Goal: Task Accomplishment & Management: Complete application form

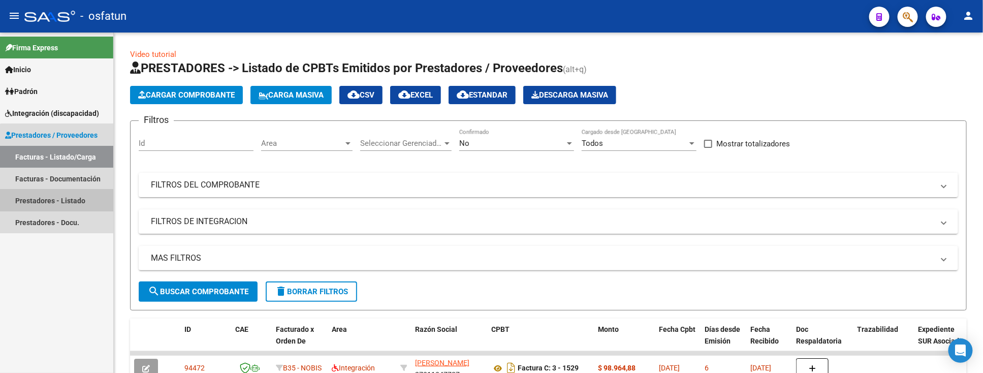
click at [62, 202] on link "Prestadores - Listado" at bounding box center [56, 200] width 113 height 22
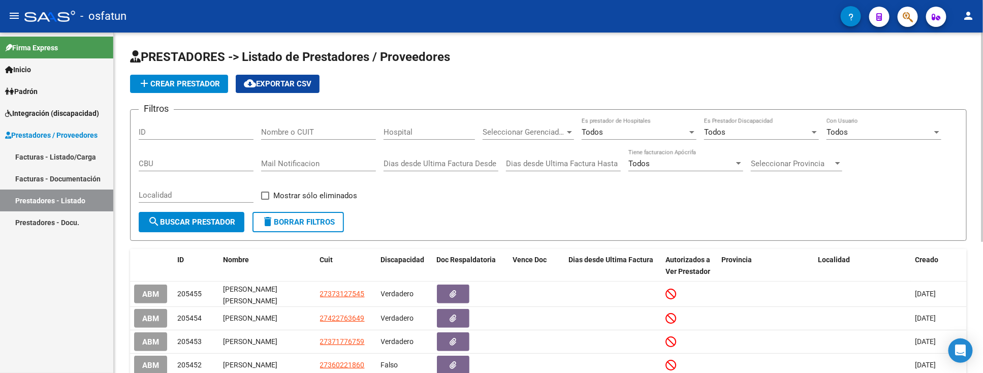
click at [325, 124] on div "Nombre o CUIT" at bounding box center [318, 129] width 115 height 22
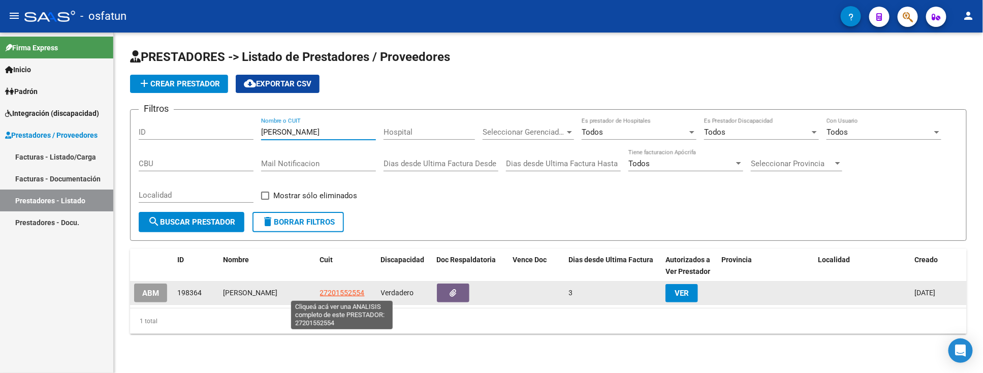
type input "[PERSON_NAME]"
click at [354, 296] on span "27201552554" at bounding box center [342, 293] width 45 height 8
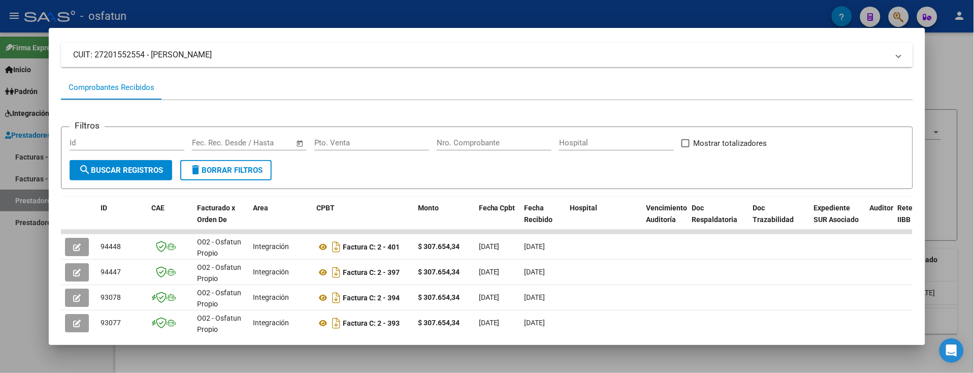
scroll to position [121, 0]
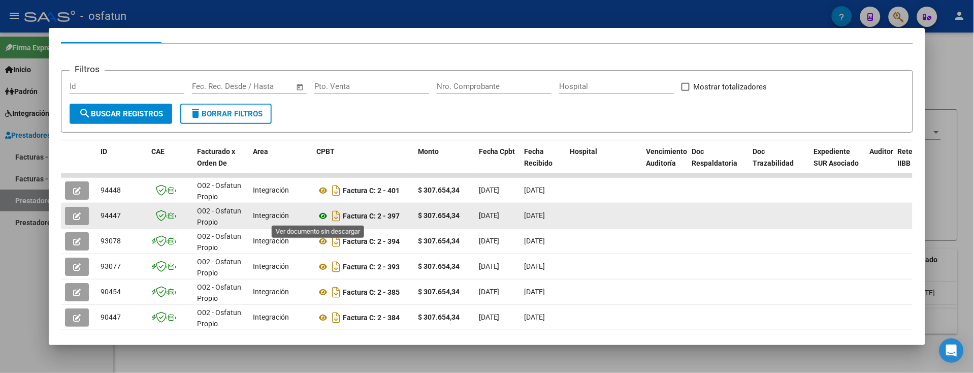
click at [316, 215] on icon at bounding box center [322, 216] width 13 height 12
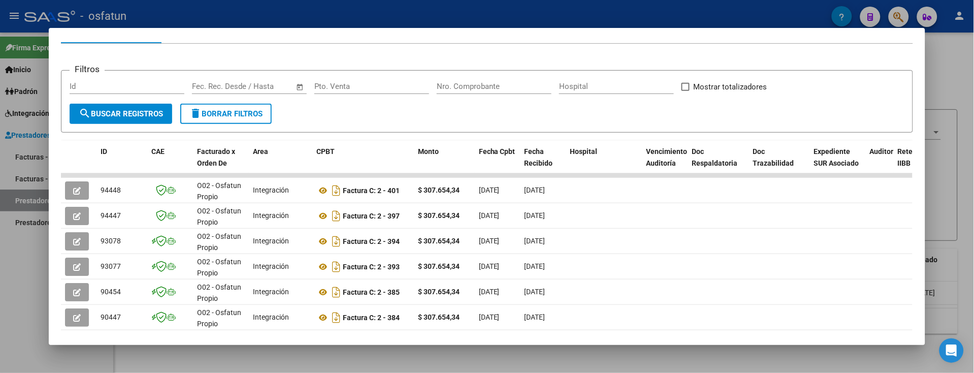
click at [18, 313] on div at bounding box center [487, 186] width 974 height 373
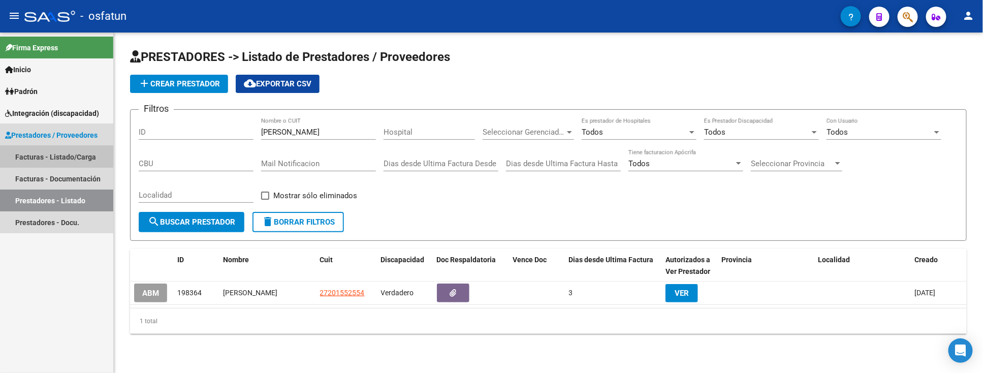
click at [75, 153] on link "Facturas - Listado/Carga" at bounding box center [56, 157] width 113 height 22
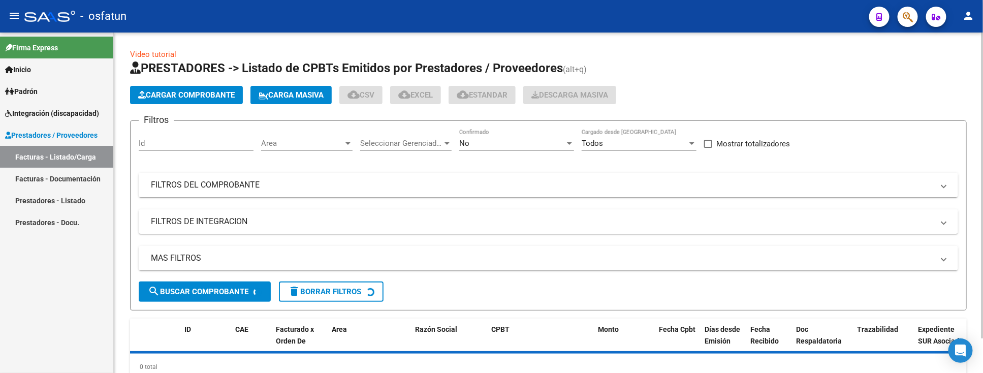
click at [153, 94] on span "Cargar Comprobante" at bounding box center [186, 94] width 97 height 9
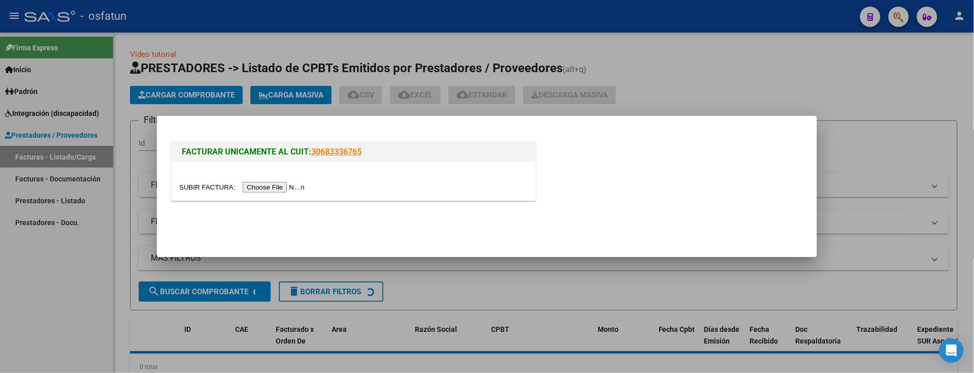
click at [265, 190] on input "file" at bounding box center [243, 187] width 129 height 11
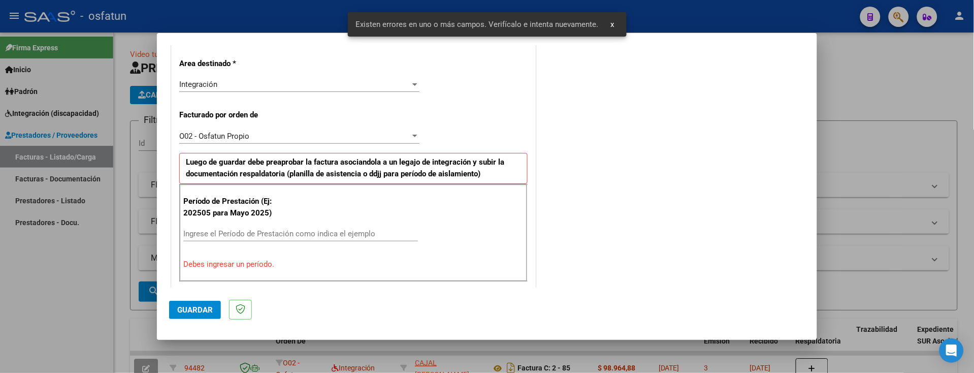
scroll to position [171, 0]
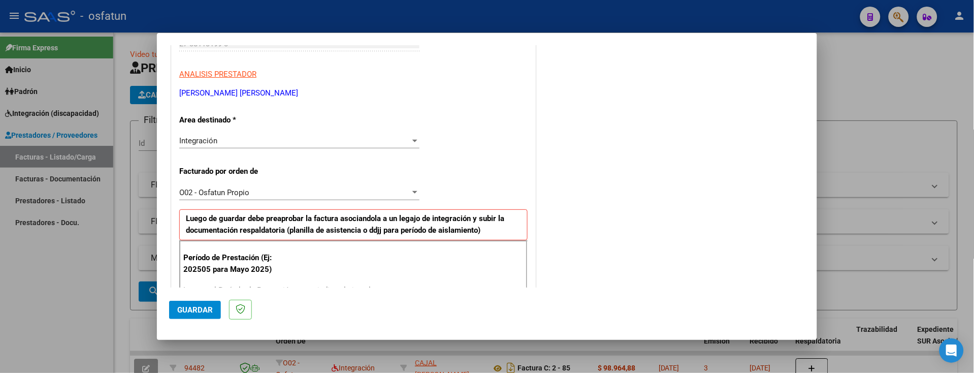
click at [82, 316] on div at bounding box center [487, 186] width 974 height 373
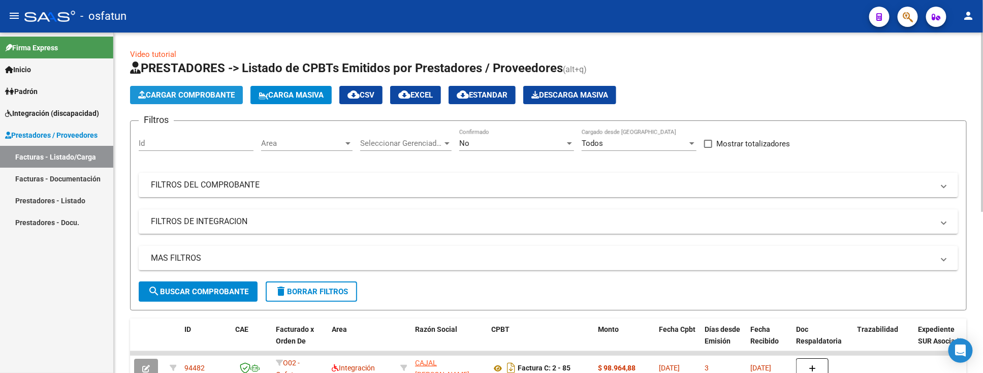
click at [190, 91] on span "Cargar Comprobante" at bounding box center [186, 94] width 97 height 9
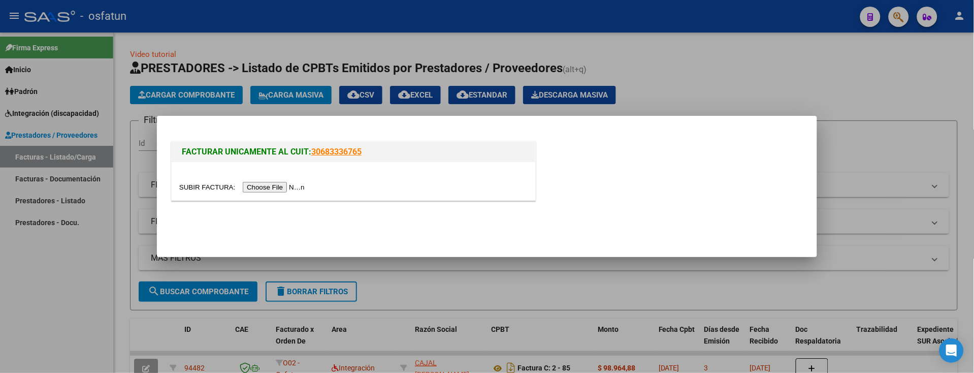
click at [288, 186] on input "file" at bounding box center [243, 187] width 129 height 11
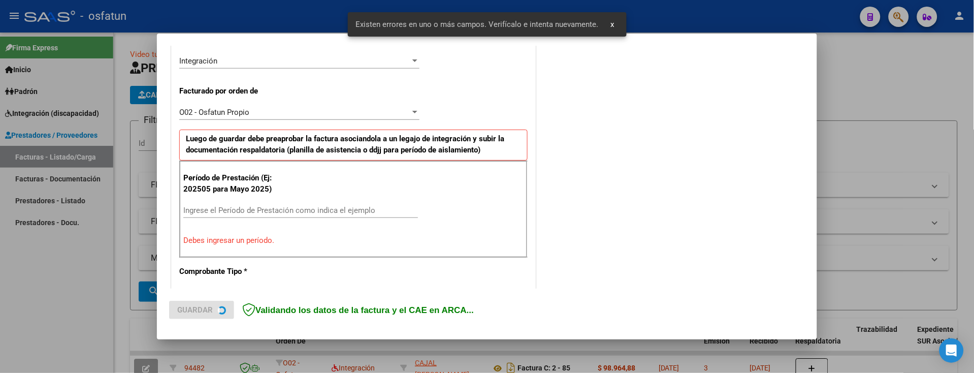
scroll to position [283, 0]
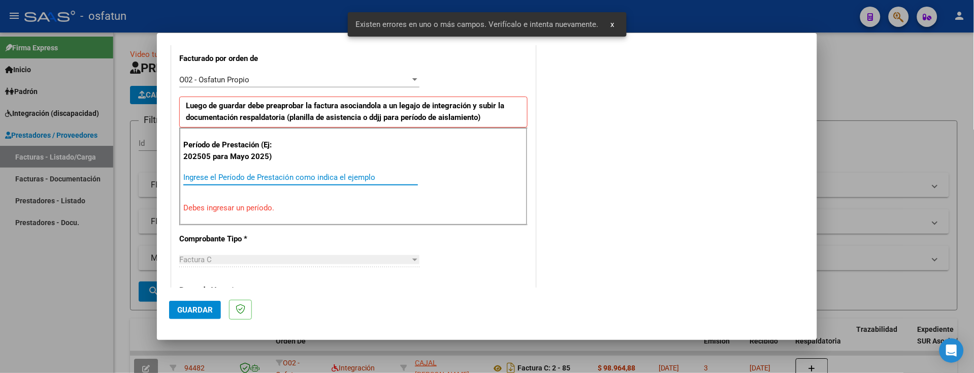
click at [241, 178] on input "Ingrese el Período de Prestación como indica el ejemplo" at bounding box center [300, 177] width 235 height 9
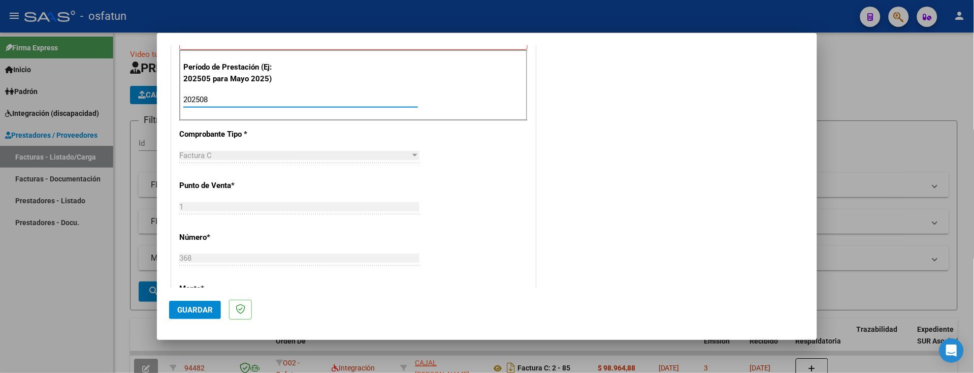
scroll to position [366, 0]
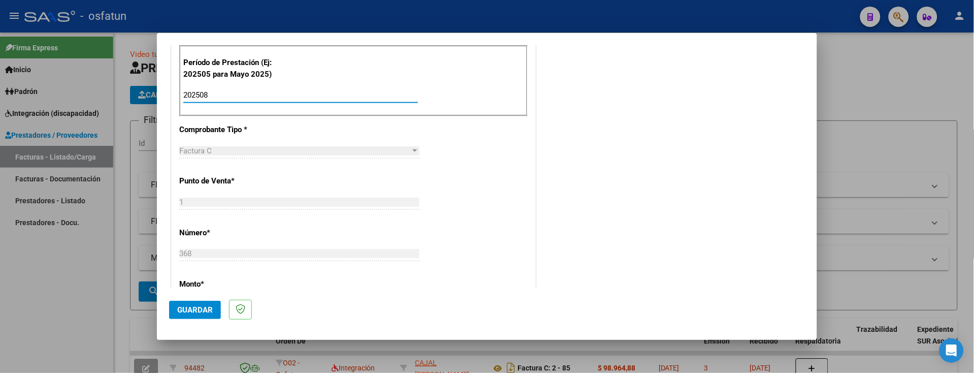
type input "202508"
click at [194, 308] on span "Guardar" at bounding box center [195, 309] width 36 height 9
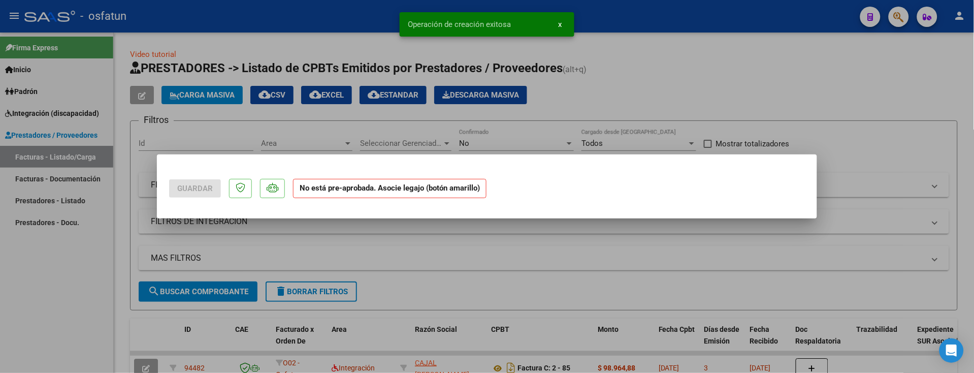
scroll to position [0, 0]
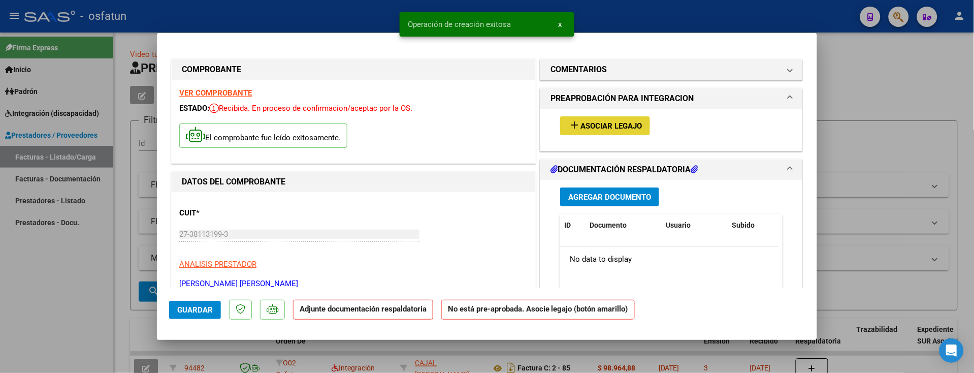
click at [602, 122] on span "Asociar Legajo" at bounding box center [611, 125] width 61 height 9
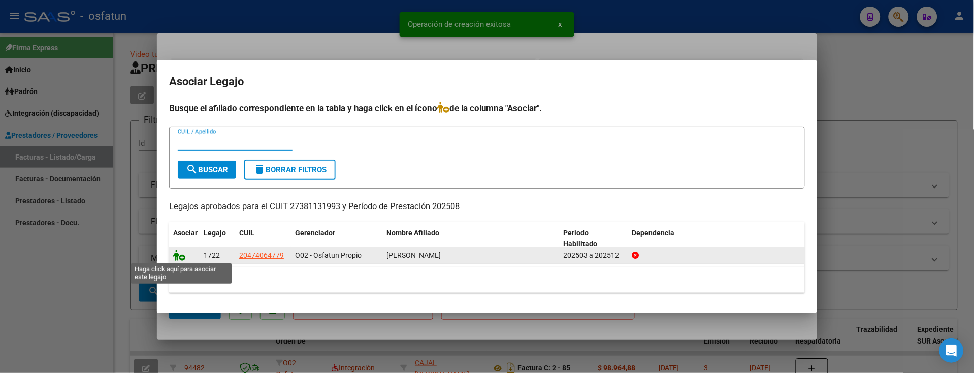
click at [177, 258] on icon at bounding box center [179, 254] width 12 height 11
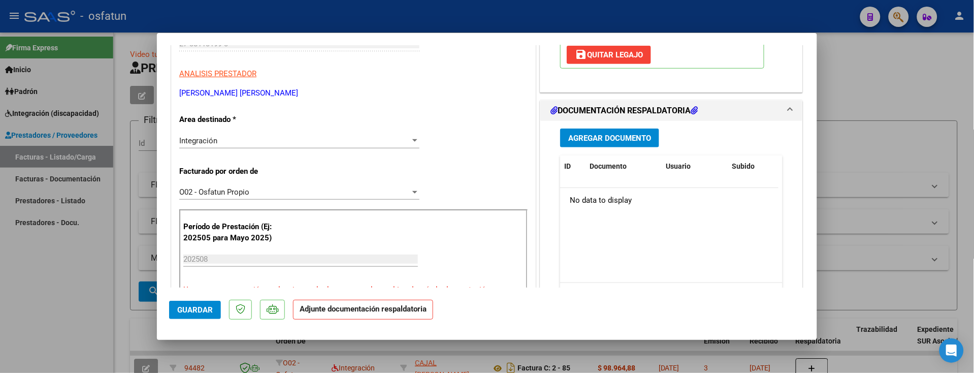
scroll to position [226, 0]
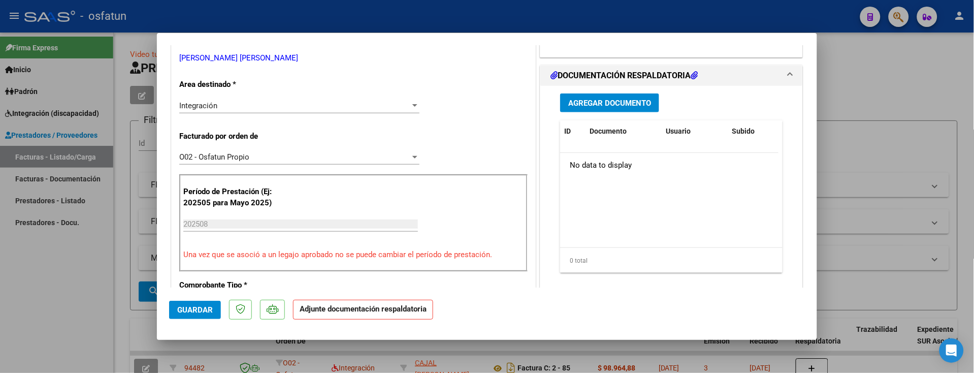
click at [611, 107] on span "Agregar Documento" at bounding box center [609, 103] width 83 height 9
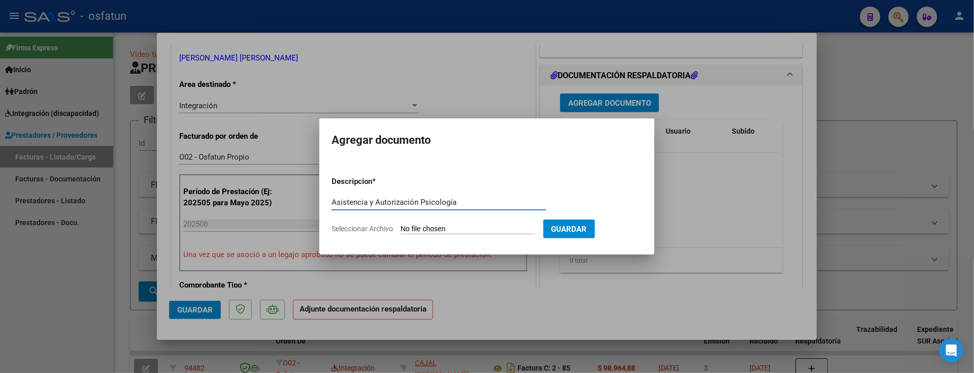
type input "Asistencia y Autorización Psicología"
click at [443, 227] on input "Seleccionar Archivo" at bounding box center [468, 230] width 135 height 10
type input "C:\fakepath\Asistencia y Autorización [PERSON_NAME] - Psicología 08.25.pdf"
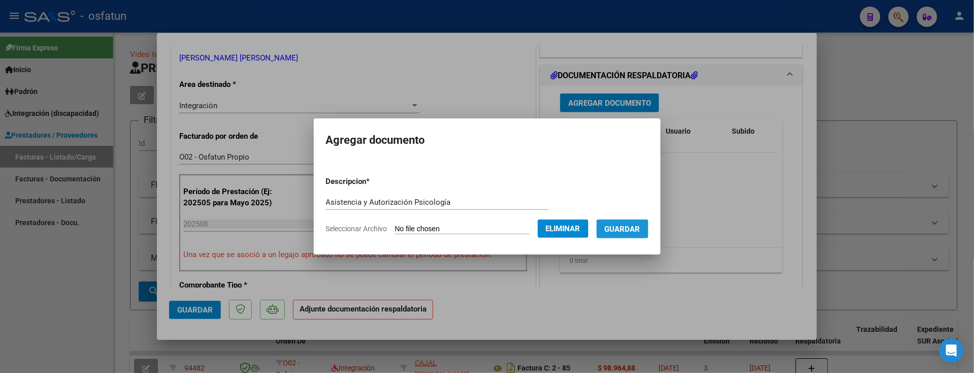
click at [634, 229] on span "Guardar" at bounding box center [623, 229] width 36 height 9
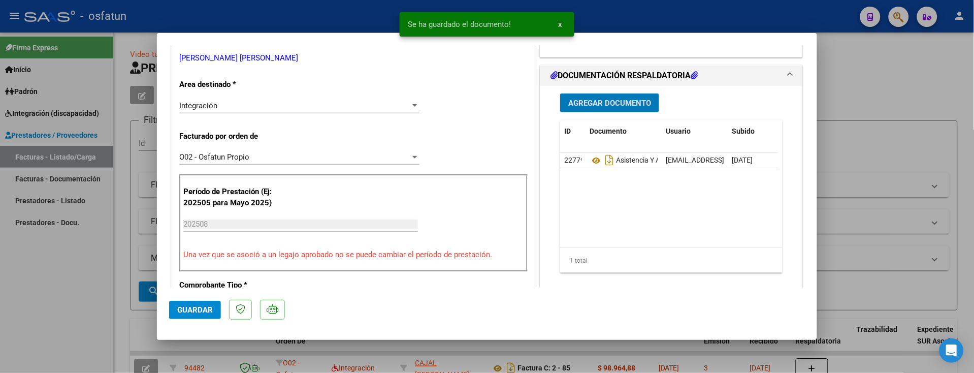
click at [189, 313] on span "Guardar" at bounding box center [195, 309] width 36 height 9
click at [48, 264] on div at bounding box center [487, 186] width 974 height 373
type input "$ 0,00"
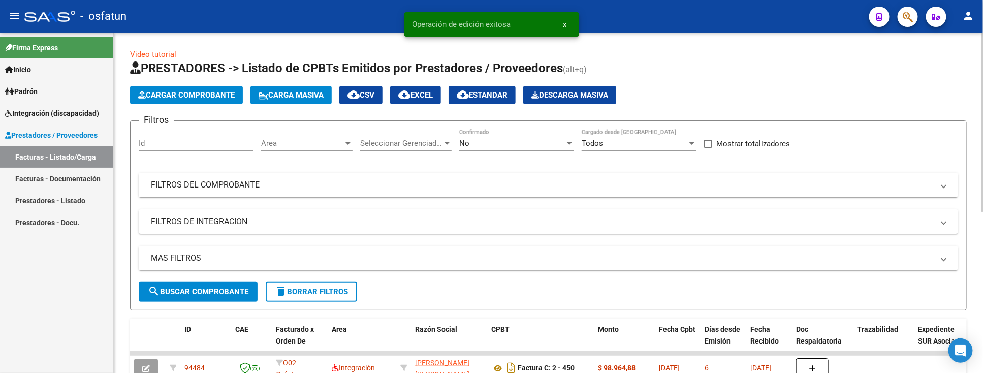
click at [200, 92] on span "Cargar Comprobante" at bounding box center [186, 94] width 97 height 9
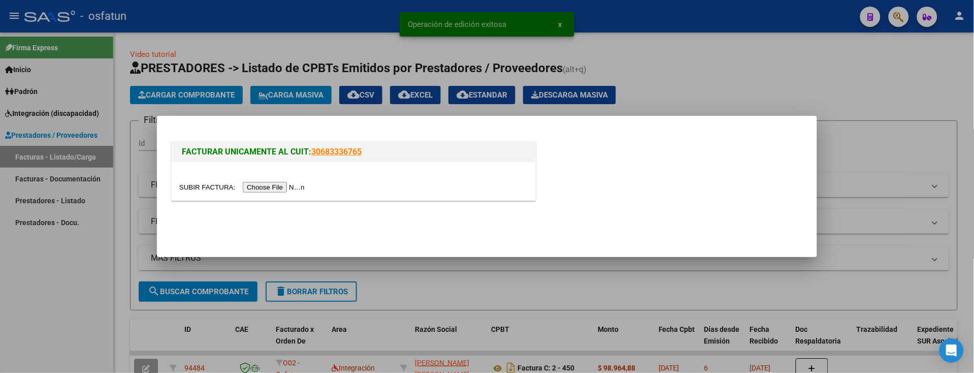
click at [292, 184] on input "file" at bounding box center [243, 187] width 129 height 11
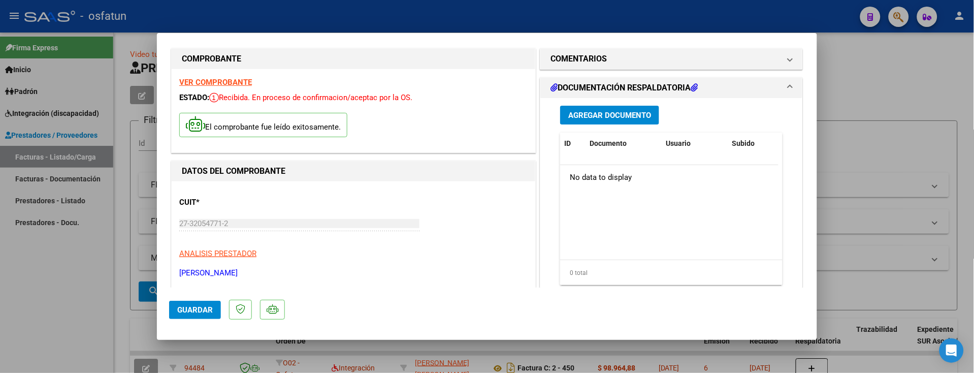
scroll to position [0, 0]
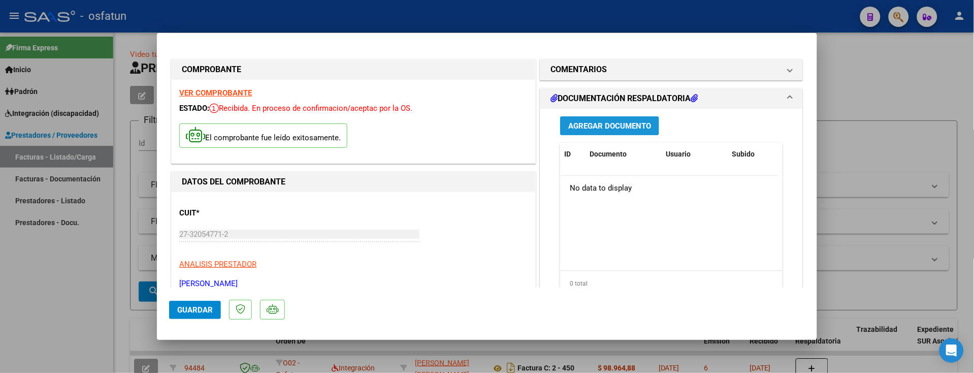
click at [612, 127] on span "Agregar Documento" at bounding box center [609, 125] width 83 height 9
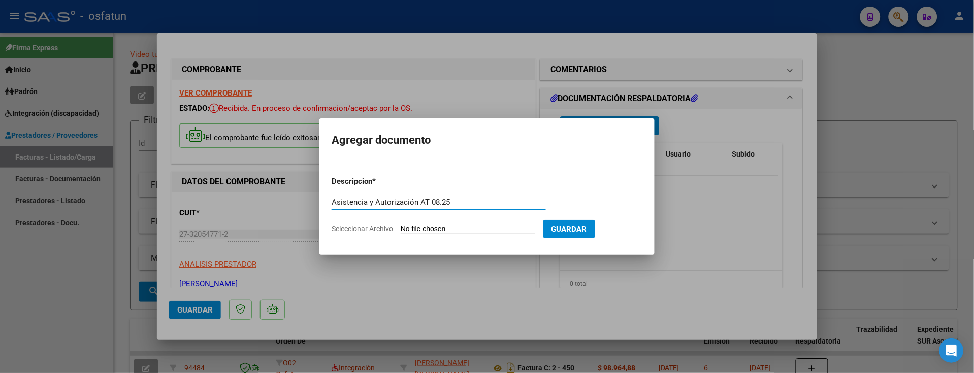
type input "Asistencia y Autorización AT 08.25"
click at [427, 230] on input "Seleccionar Archivo" at bounding box center [468, 230] width 135 height 10
type input "C:\fakepath\Asistencia y Autorización [PERSON_NAME] - AT 08.25.pdf"
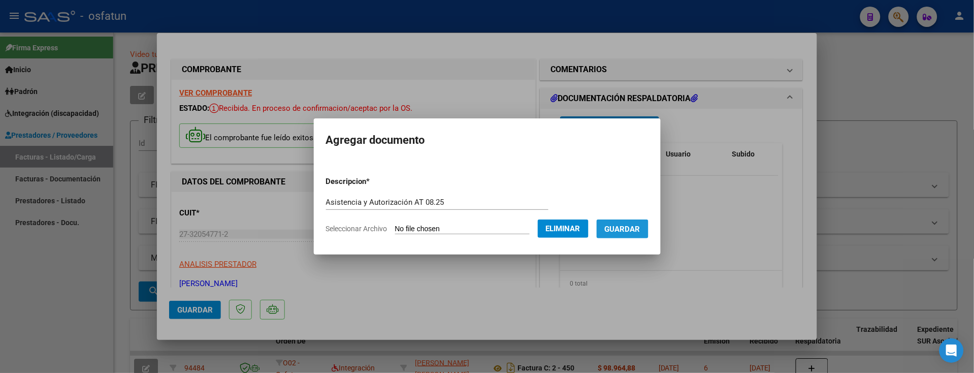
click at [637, 229] on span "Guardar" at bounding box center [623, 229] width 36 height 9
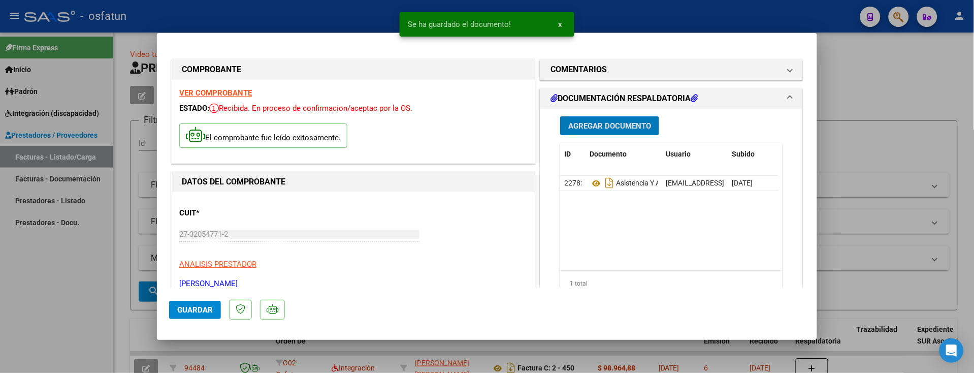
click at [197, 310] on span "Guardar" at bounding box center [195, 309] width 36 height 9
click at [45, 305] on div at bounding box center [487, 186] width 974 height 373
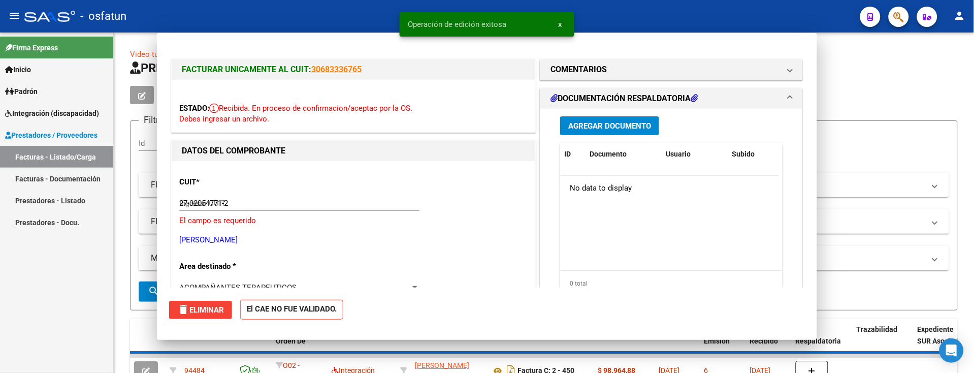
type input "$ 0,00"
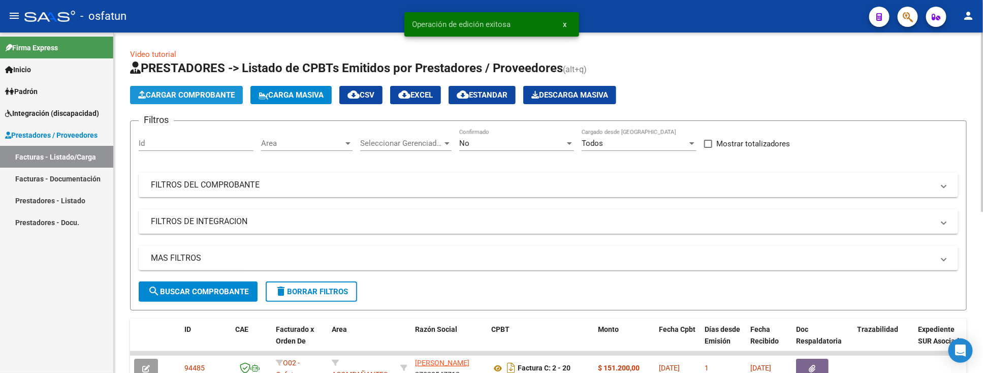
click at [213, 92] on span "Cargar Comprobante" at bounding box center [186, 94] width 97 height 9
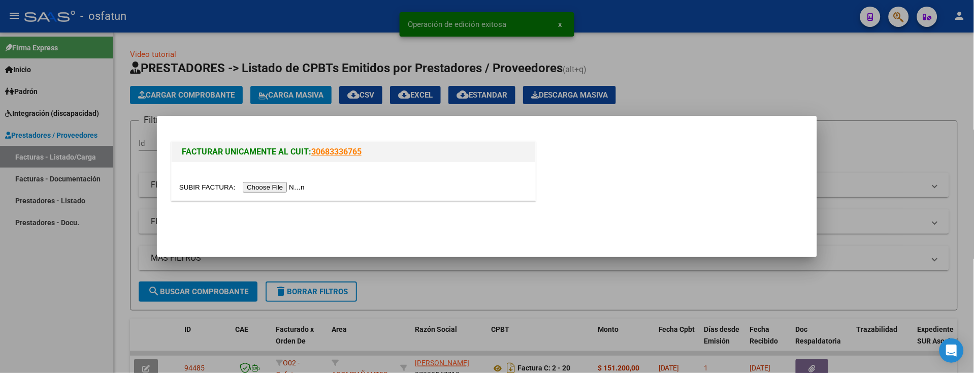
click at [284, 187] on input "file" at bounding box center [243, 187] width 129 height 11
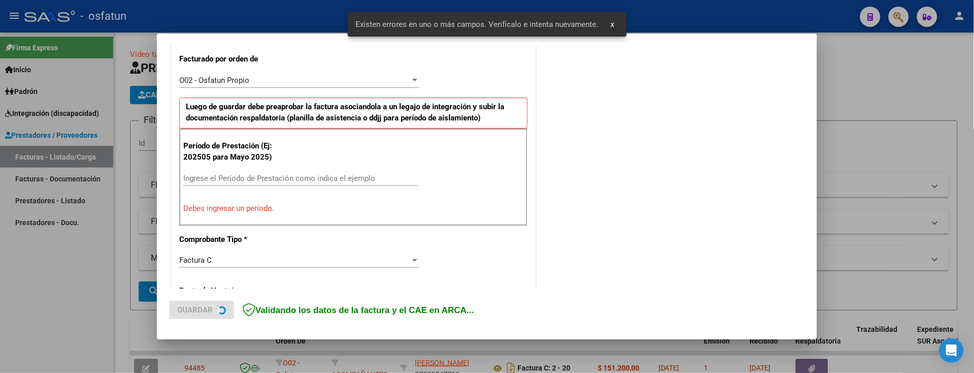
scroll to position [227, 0]
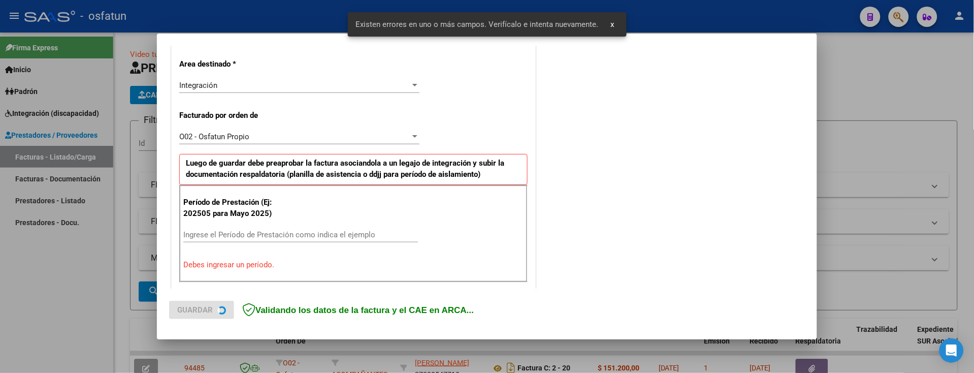
click at [267, 236] on input "Ingrese el Período de Prestación como indica el ejemplo" at bounding box center [300, 234] width 235 height 9
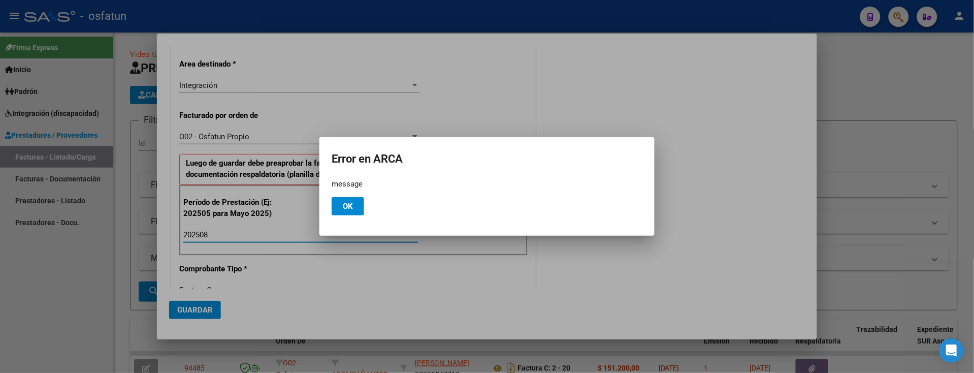
type input "202508"
click at [346, 206] on span "Ok" at bounding box center [348, 206] width 10 height 9
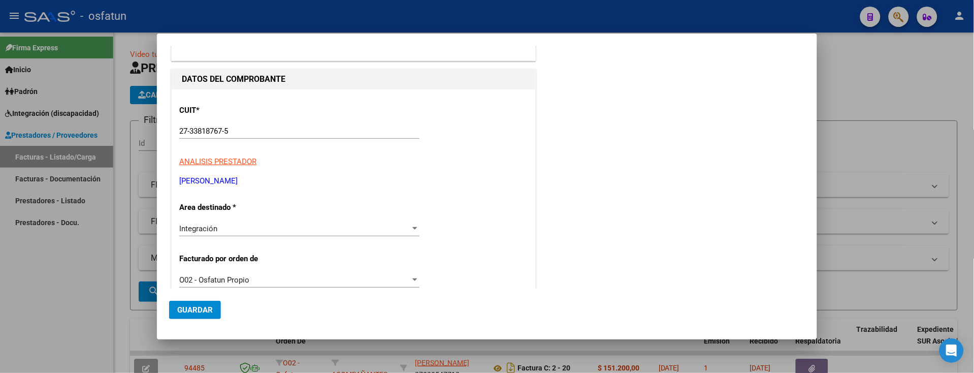
scroll to position [0, 0]
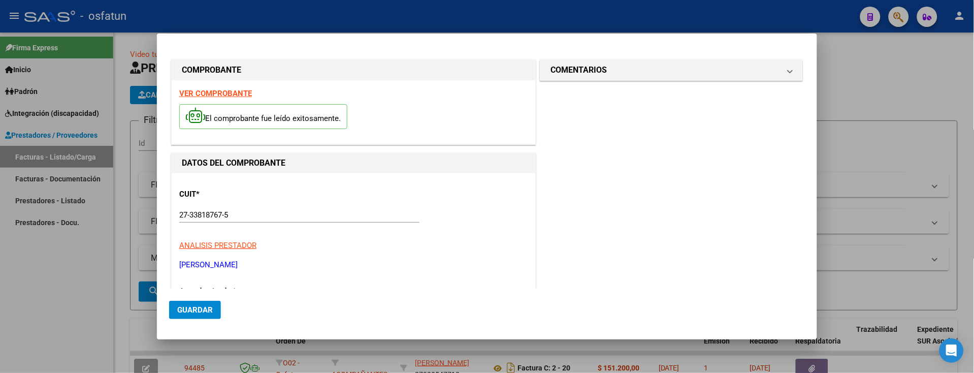
click at [79, 289] on div at bounding box center [487, 186] width 974 height 373
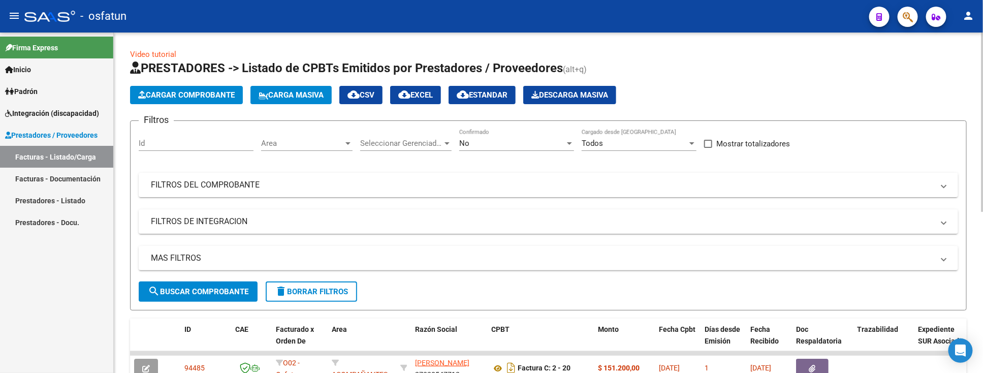
click at [194, 97] on span "Cargar Comprobante" at bounding box center [186, 94] width 97 height 9
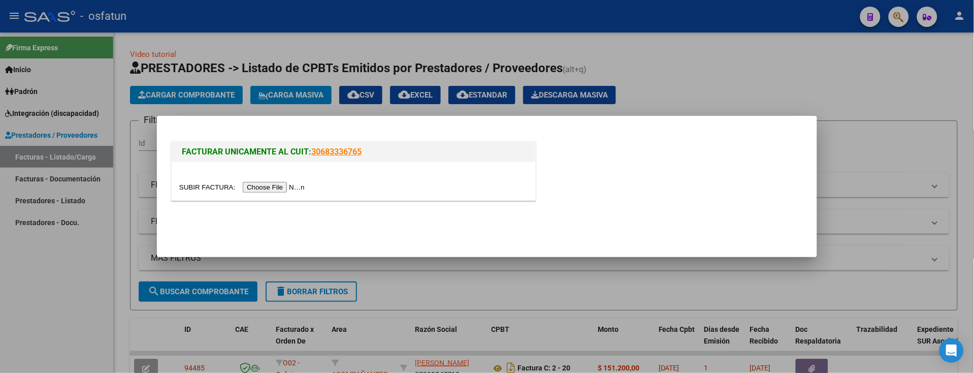
click at [249, 189] on input "file" at bounding box center [243, 187] width 129 height 11
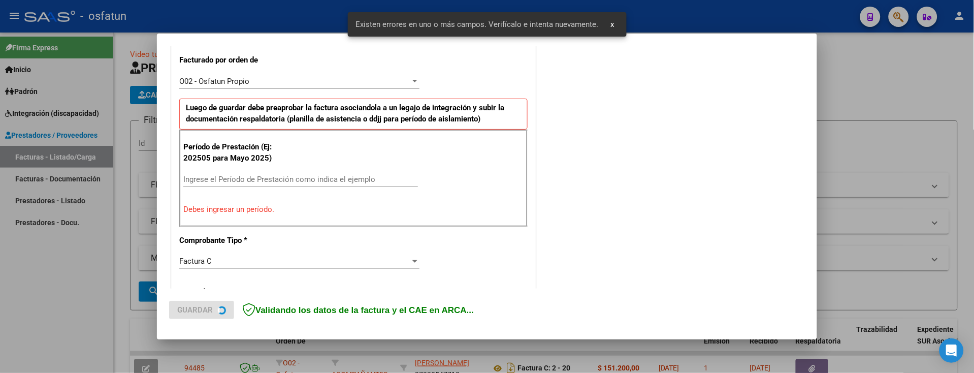
scroll to position [283, 0]
click at [217, 176] on input "Ingrese el Período de Prestación como indica el ejemplo" at bounding box center [300, 178] width 235 height 9
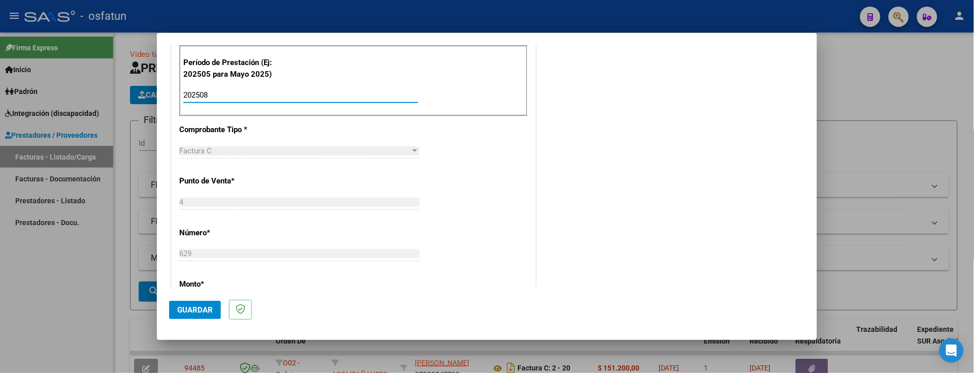
scroll to position [0, 0]
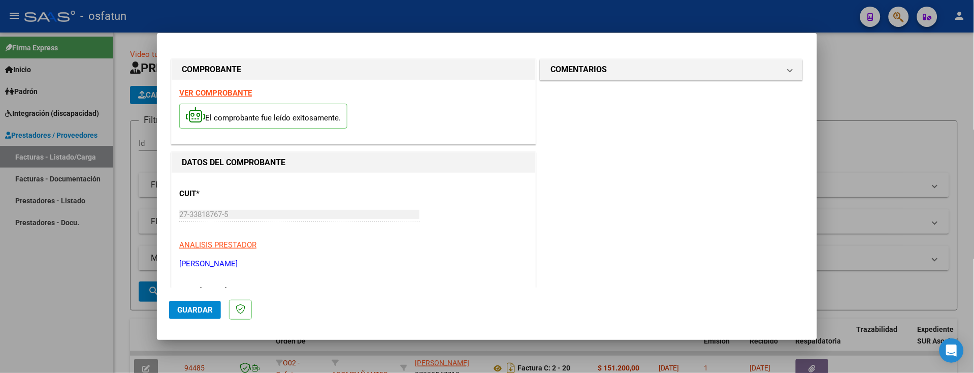
type input "202508"
click at [194, 314] on button "Guardar" at bounding box center [195, 310] width 52 height 18
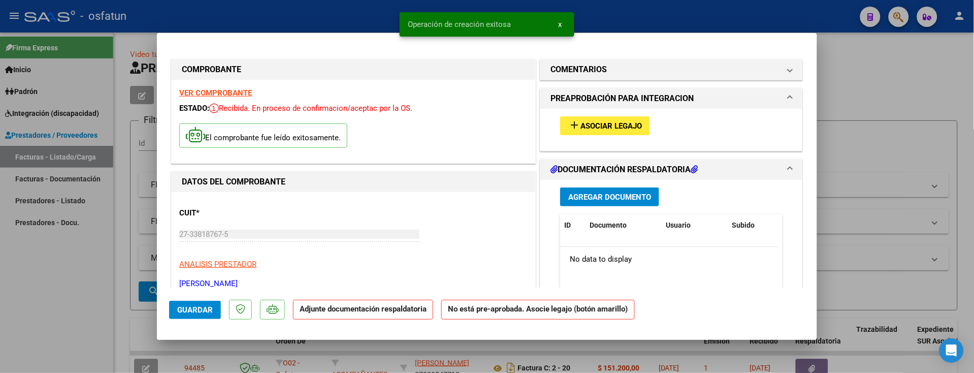
click at [581, 122] on span "Asociar Legajo" at bounding box center [611, 125] width 61 height 9
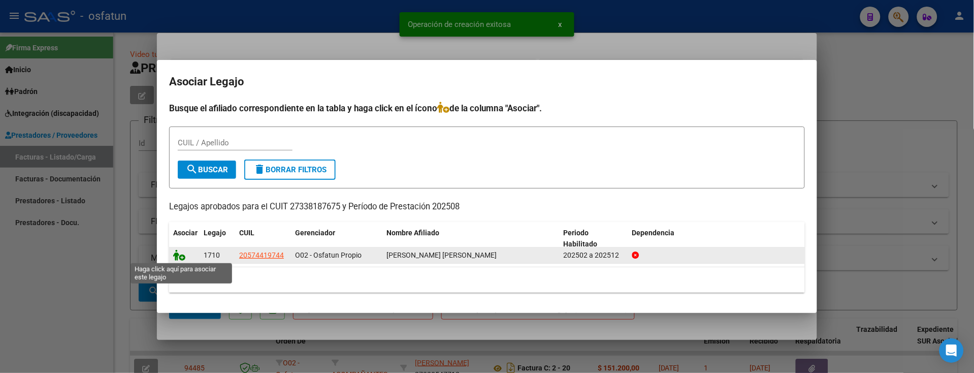
click at [182, 252] on icon at bounding box center [179, 254] width 12 height 11
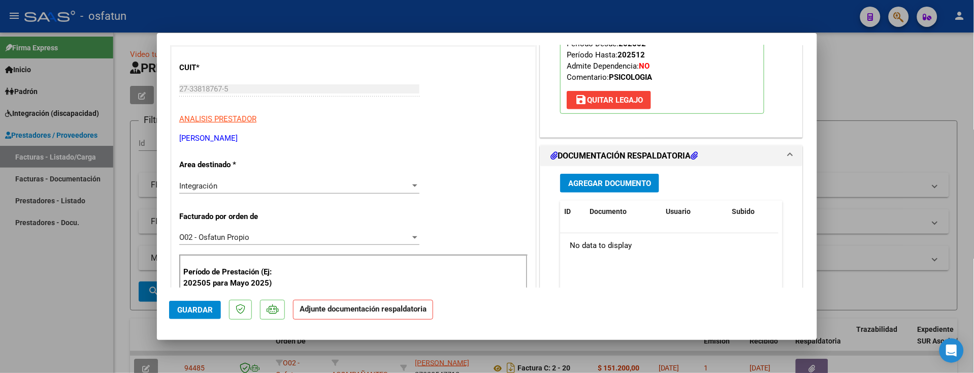
scroll to position [169, 0]
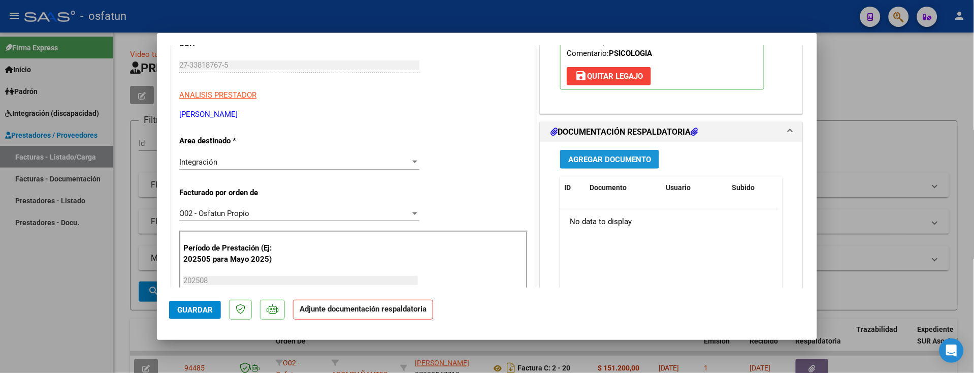
click at [631, 164] on span "Agregar Documento" at bounding box center [609, 159] width 83 height 9
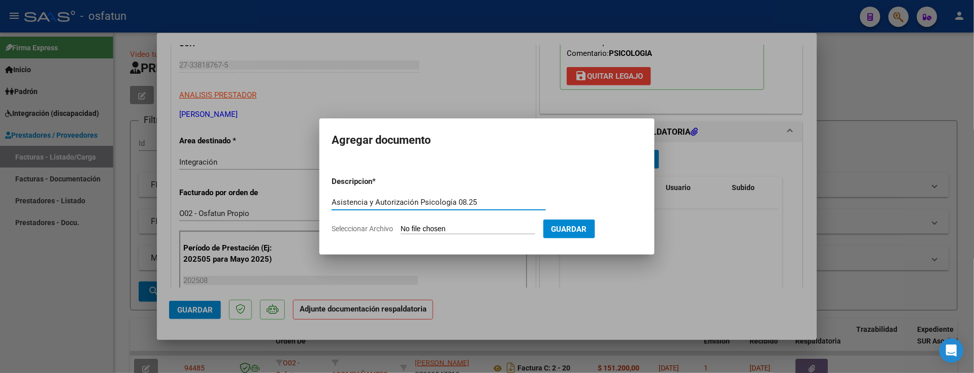
type input "Asistencia y Autorización Psicología 08.25"
click at [430, 228] on input "Seleccionar Archivo" at bounding box center [468, 230] width 135 height 10
type input "C:\fakepath\Asistencia y Autorización [PERSON_NAME] - Psicología 08.25.pdf"
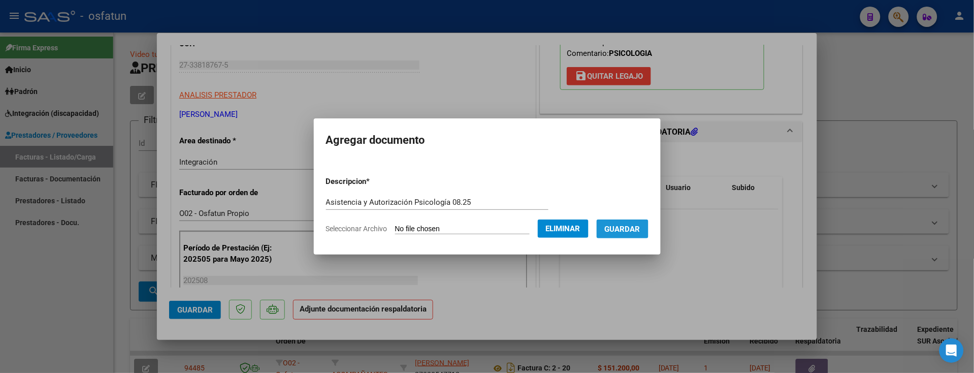
click at [640, 232] on span "Guardar" at bounding box center [623, 229] width 36 height 9
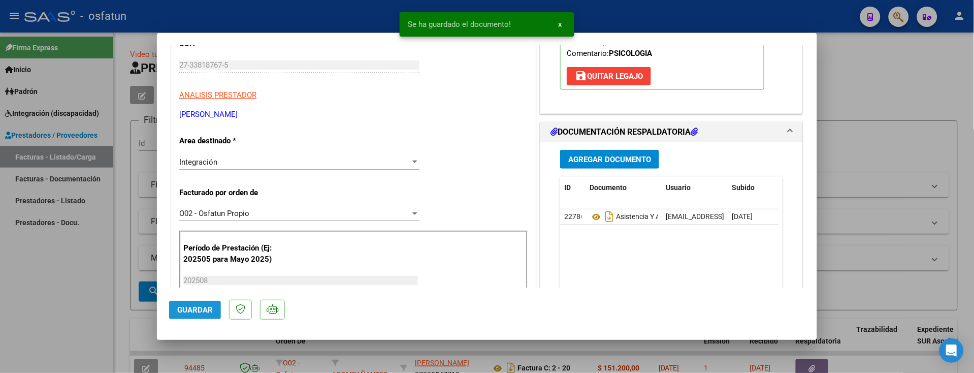
click at [195, 312] on span "Guardar" at bounding box center [195, 309] width 36 height 9
click at [70, 290] on div at bounding box center [487, 186] width 974 height 373
type input "$ 0,00"
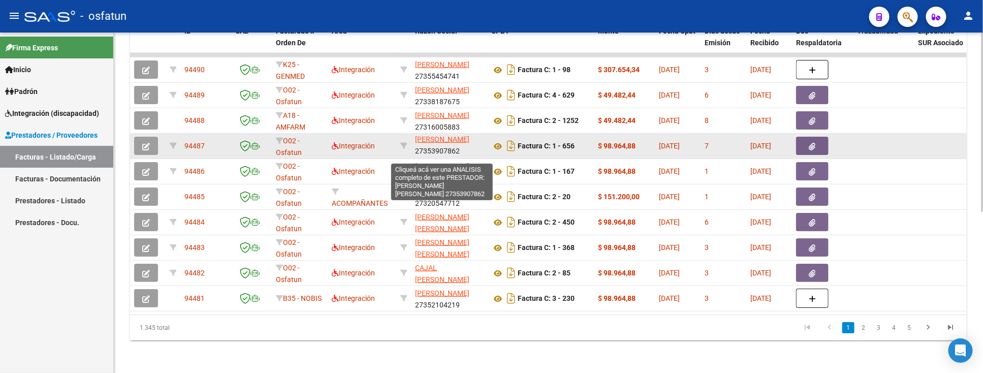
scroll to position [24, 0]
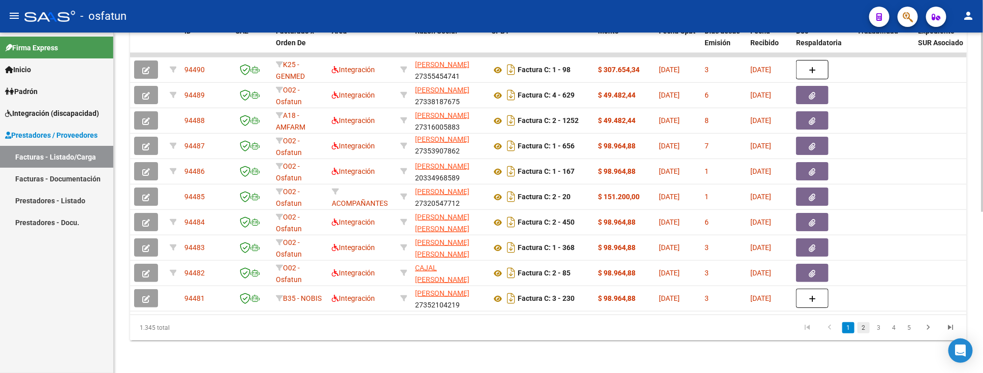
click at [861, 328] on link "2" at bounding box center [863, 327] width 12 height 11
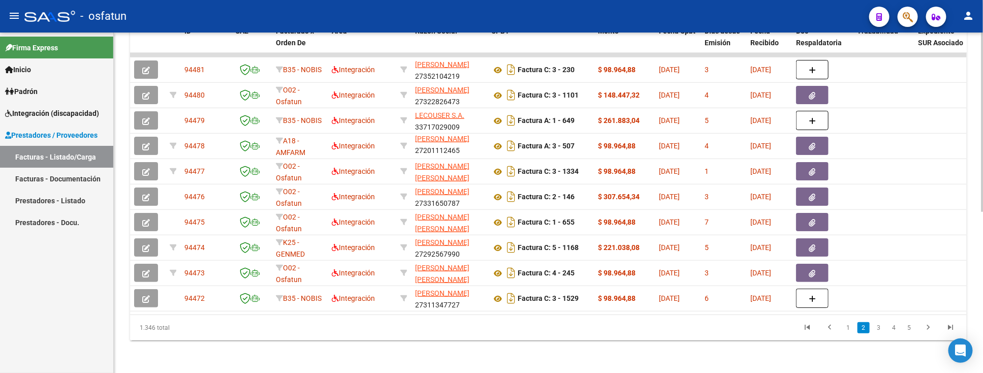
scroll to position [13, 0]
click at [847, 330] on link "1" at bounding box center [848, 327] width 12 height 11
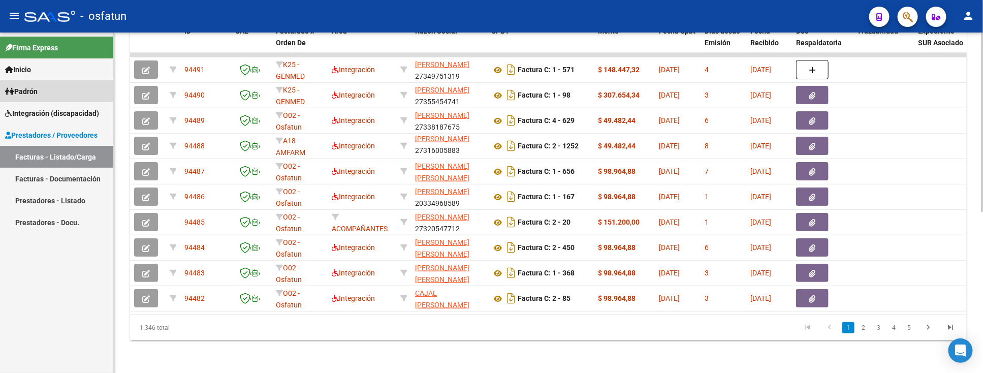
click at [47, 84] on link "Padrón" at bounding box center [56, 91] width 113 height 22
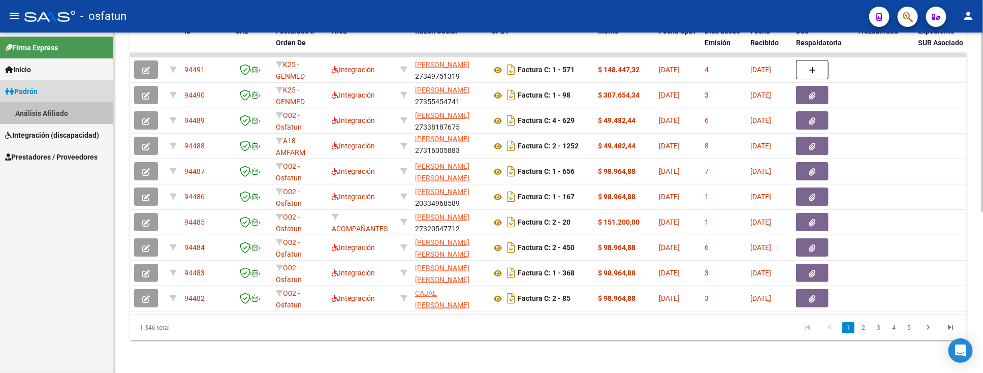
click at [46, 108] on link "Análisis Afiliado" at bounding box center [56, 113] width 113 height 22
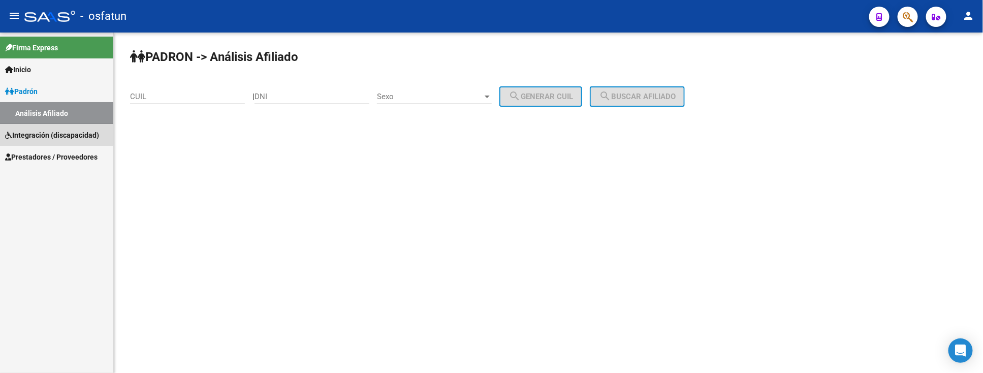
click at [50, 131] on span "Integración (discapacidad)" at bounding box center [52, 135] width 94 height 11
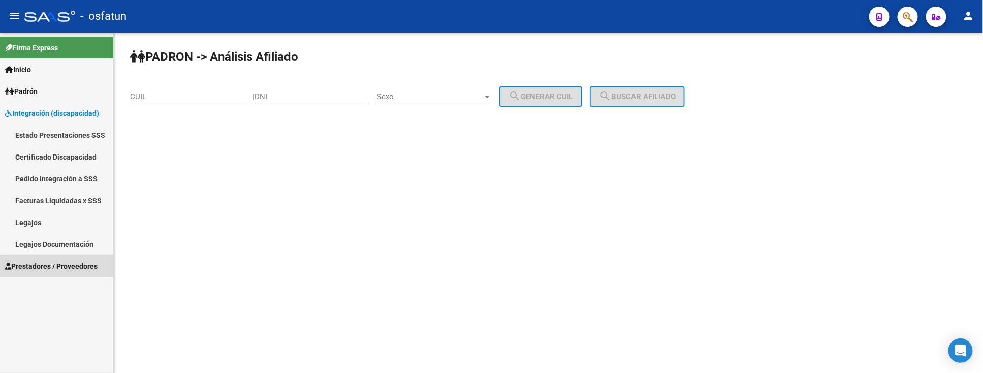
click at [81, 267] on span "Prestadores / Proveedores" at bounding box center [51, 266] width 92 height 11
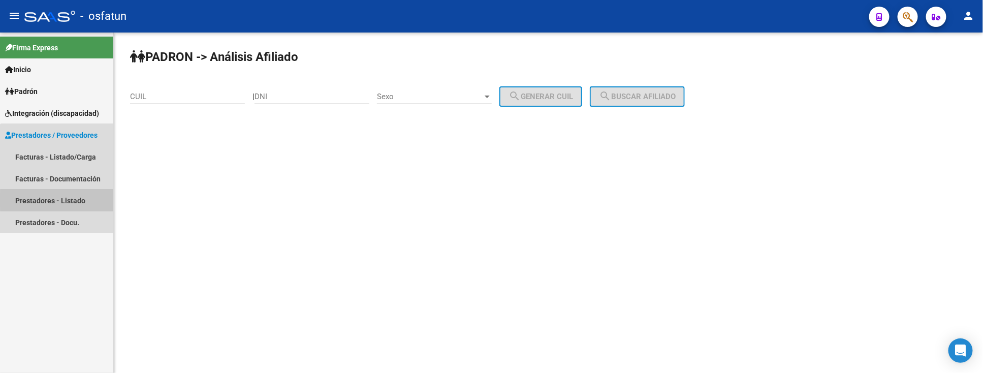
click at [59, 200] on link "Prestadores - Listado" at bounding box center [56, 200] width 113 height 22
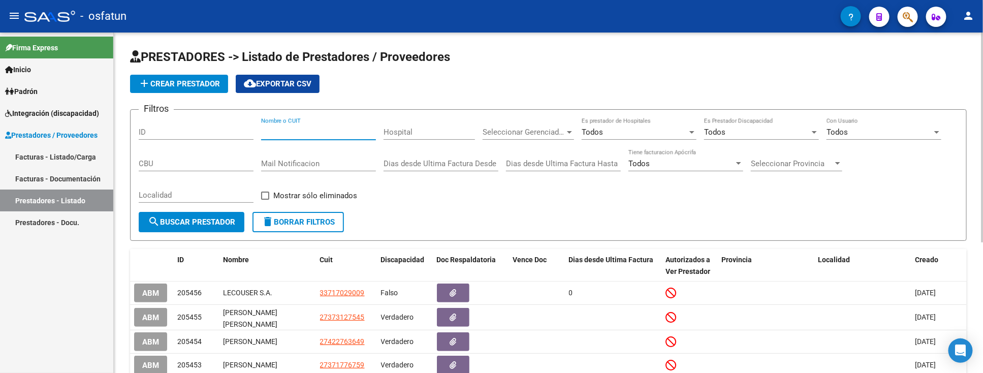
click at [278, 135] on input "Nombre o CUIT" at bounding box center [318, 131] width 115 height 9
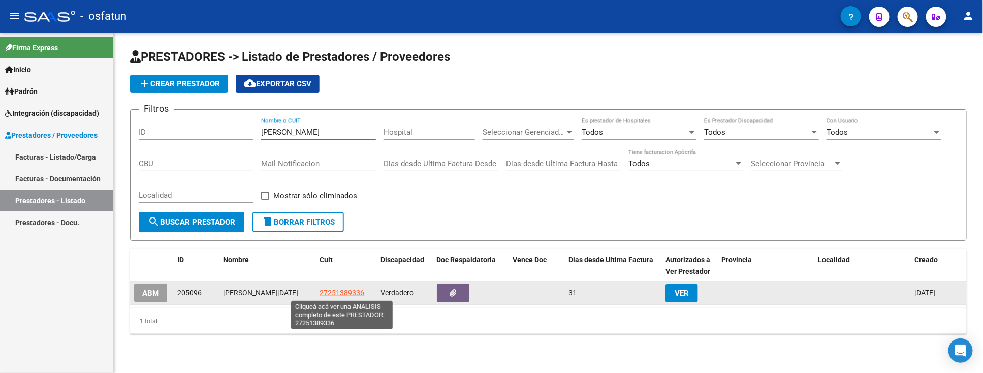
type input "[PERSON_NAME]"
click at [333, 292] on span "27251389336" at bounding box center [342, 293] width 45 height 8
type textarea "27251389336"
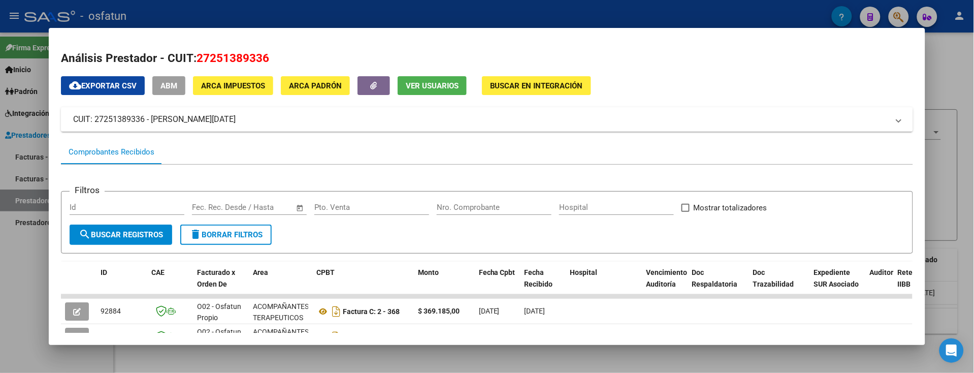
click at [13, 338] on div at bounding box center [487, 186] width 974 height 373
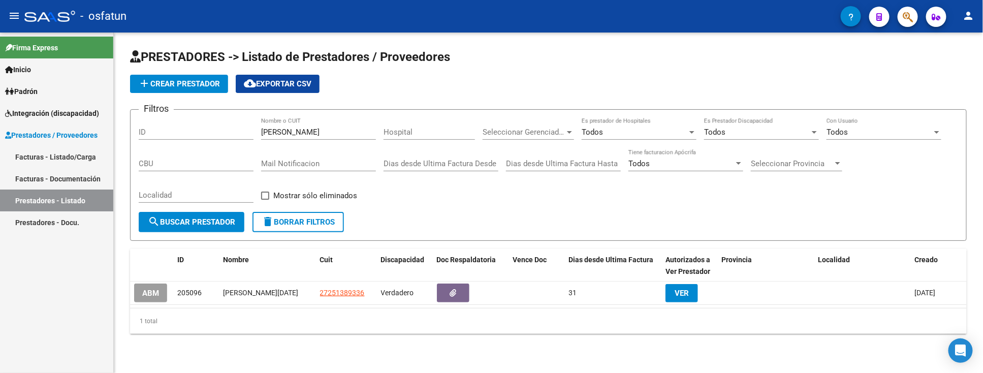
click at [686, 211] on div "Filtros ID [PERSON_NAME] Nombre o CUIT Hospital Seleccionar Gerenciador Selecci…" at bounding box center [548, 165] width 819 height 94
click at [23, 87] on span "Padrón" at bounding box center [21, 91] width 33 height 11
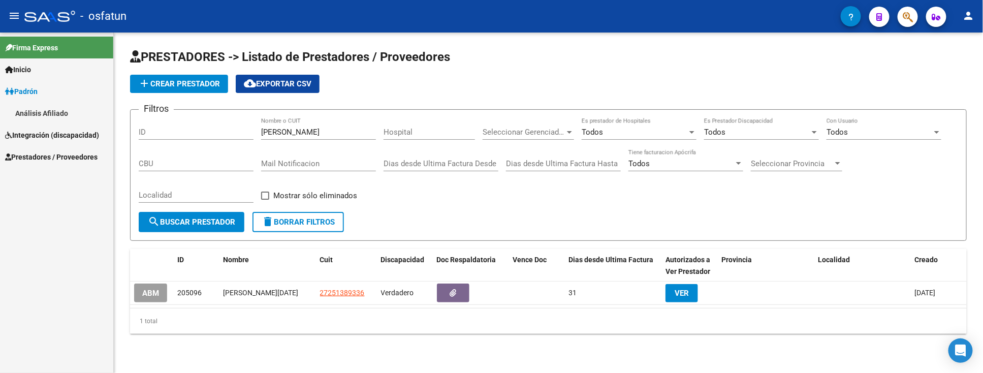
click at [60, 112] on link "Análisis Afiliado" at bounding box center [56, 113] width 113 height 22
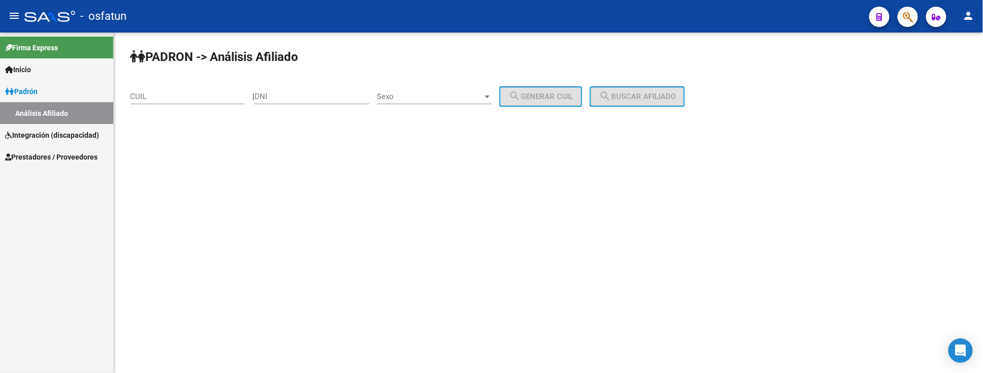
click at [489, 312] on mat-sidenav-content "PADRON -> Análisis Afiliado CUIL | DNI Sexo Sexo search Generar CUIL search Bus…" at bounding box center [548, 203] width 869 height 340
paste input "20-17816002-9"
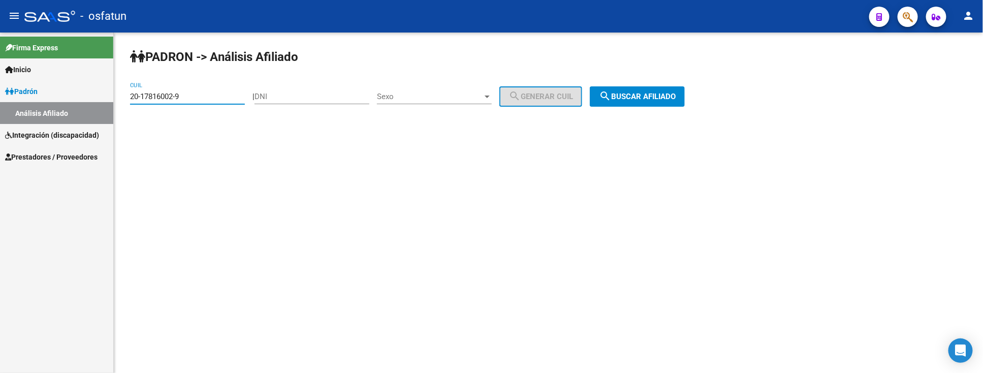
type input "20-17816002-9"
click at [643, 100] on span "search Buscar afiliado" at bounding box center [637, 96] width 77 height 9
